Goal: Book appointment/travel/reservation

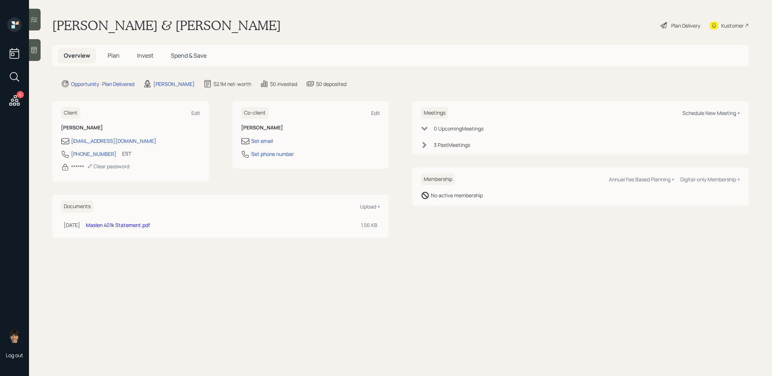
click at [711, 112] on div "Schedule New Meeting +" at bounding box center [711, 112] width 58 height 7
select select "8b79112e-3cfb-44f9-89e7-15267fe946c1"
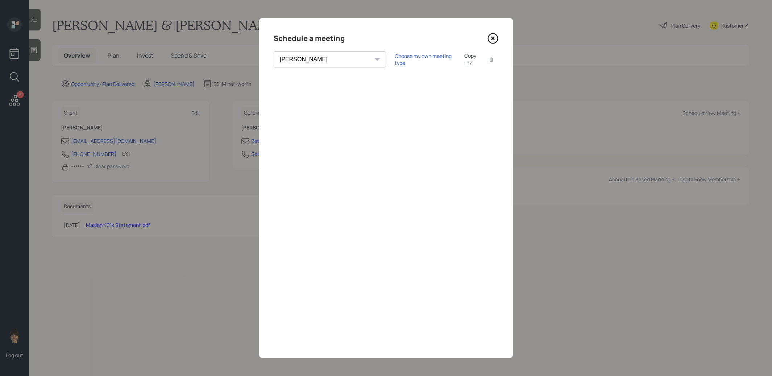
click at [489, 39] on icon at bounding box center [492, 38] width 11 height 11
